Goal: Task Accomplishment & Management: Use online tool/utility

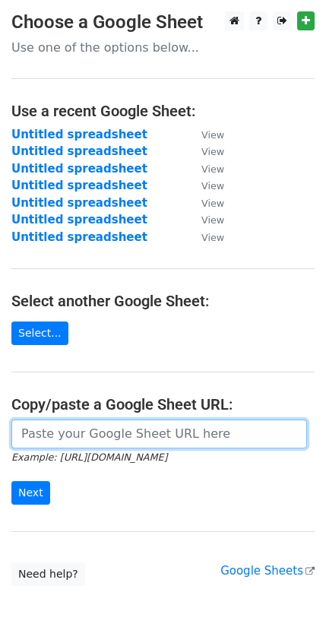
click at [75, 419] on input "url" at bounding box center [159, 433] width 296 height 29
paste input "[URL][DOMAIN_NAME]"
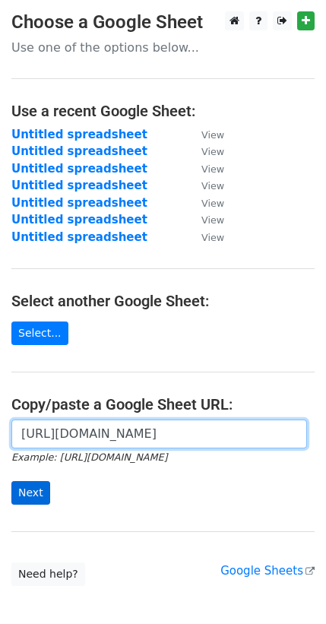
type input "[URL][DOMAIN_NAME]"
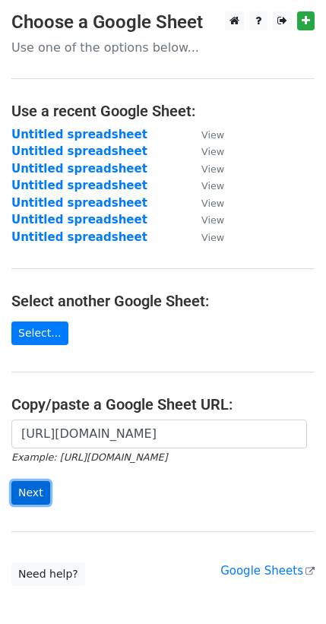
scroll to position [0, 0]
click at [36, 481] on input "Next" at bounding box center [30, 493] width 39 height 24
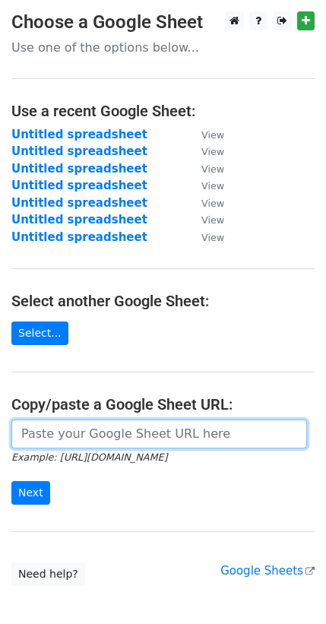
click at [113, 422] on input "url" at bounding box center [159, 433] width 296 height 29
paste input "[URL][DOMAIN_NAME]"
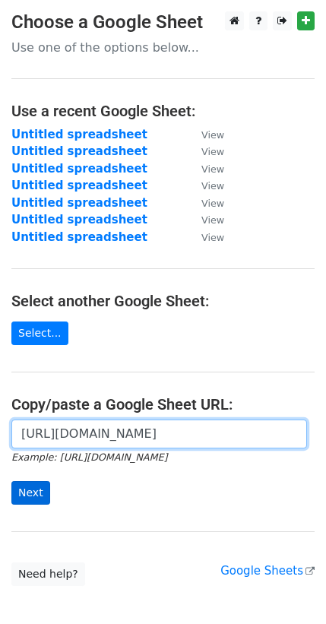
type input "[URL][DOMAIN_NAME]"
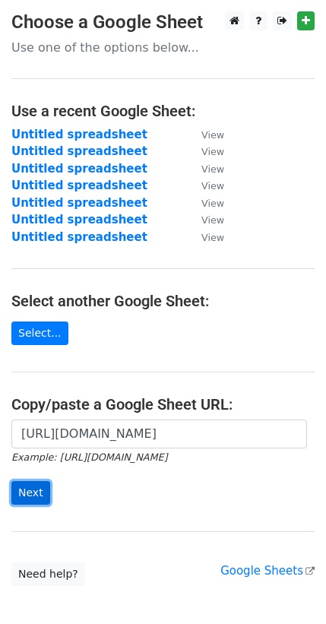
scroll to position [0, 0]
click at [29, 481] on input "Next" at bounding box center [30, 493] width 39 height 24
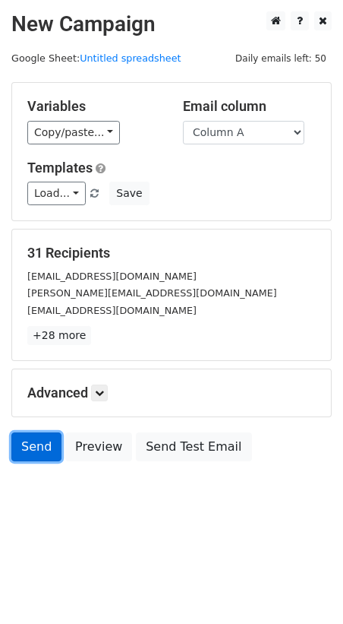
click at [26, 432] on link "Send" at bounding box center [36, 446] width 50 height 29
